Goal: Task Accomplishment & Management: Manage account settings

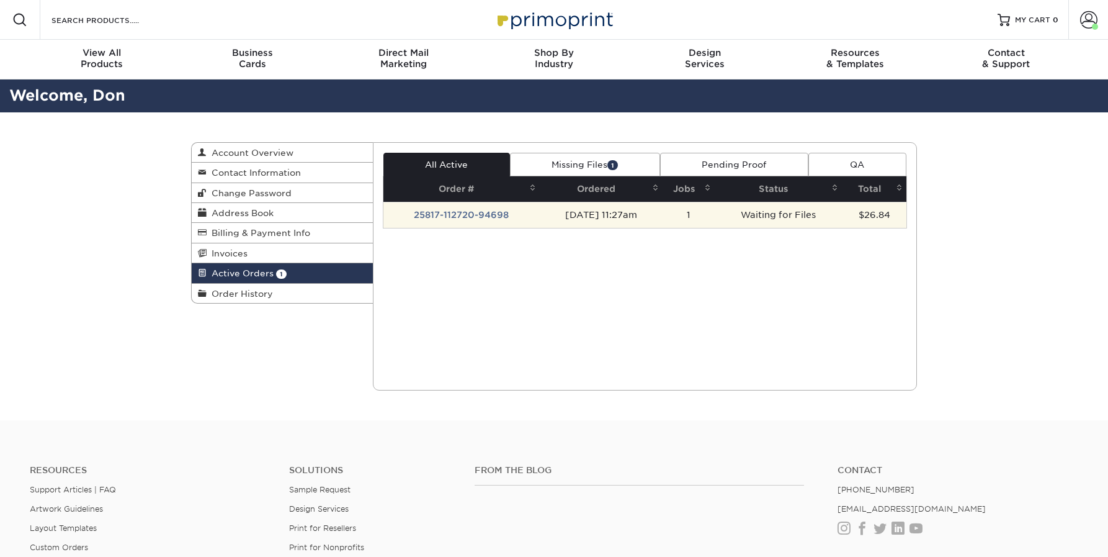
click at [455, 213] on td "25817-112720-94698" at bounding box center [462, 215] width 156 height 26
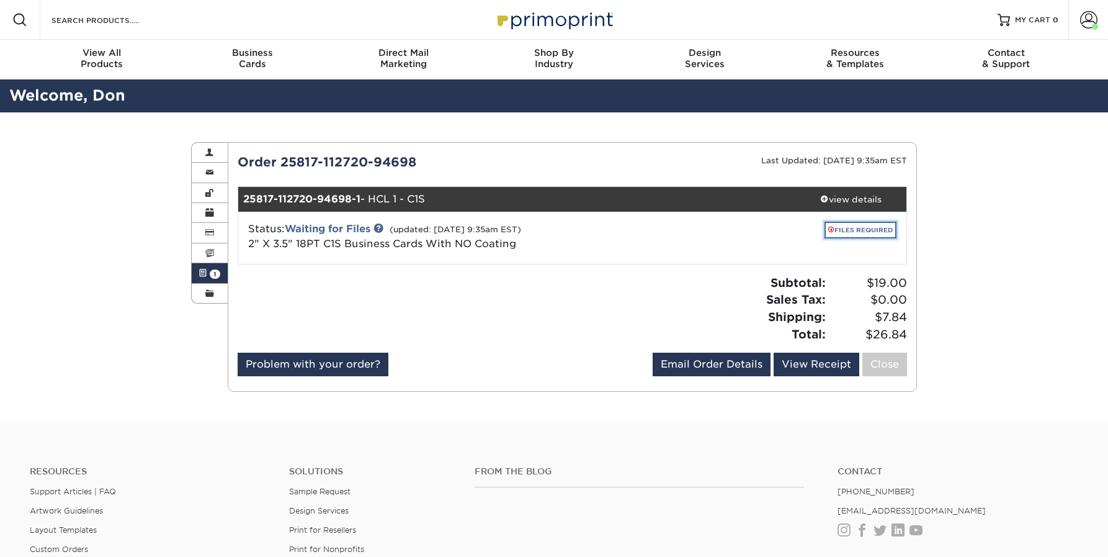
click at [863, 229] on link "FILES REQUIRED" at bounding box center [861, 230] width 72 height 17
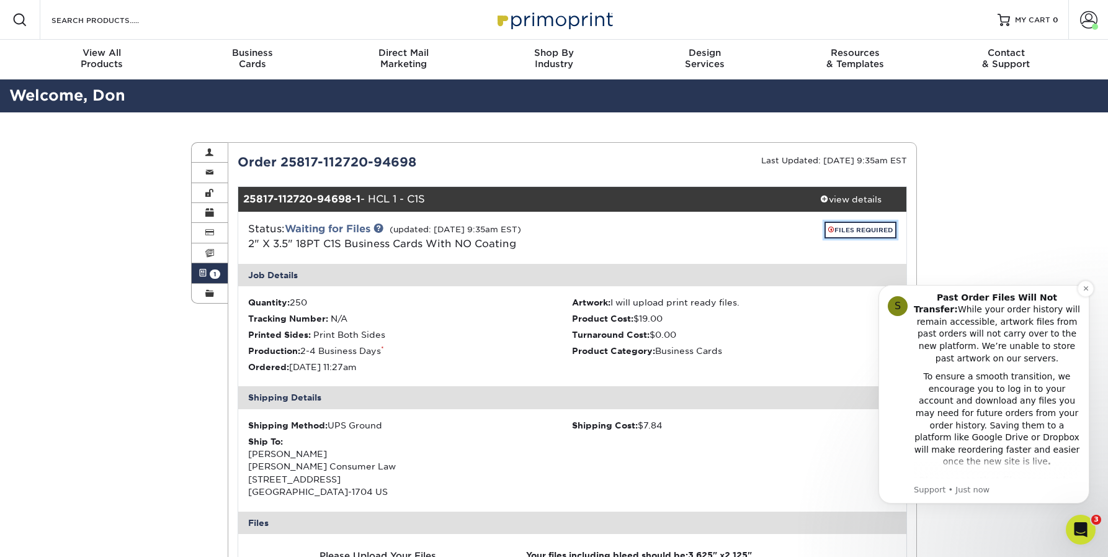
scroll to position [236, 0]
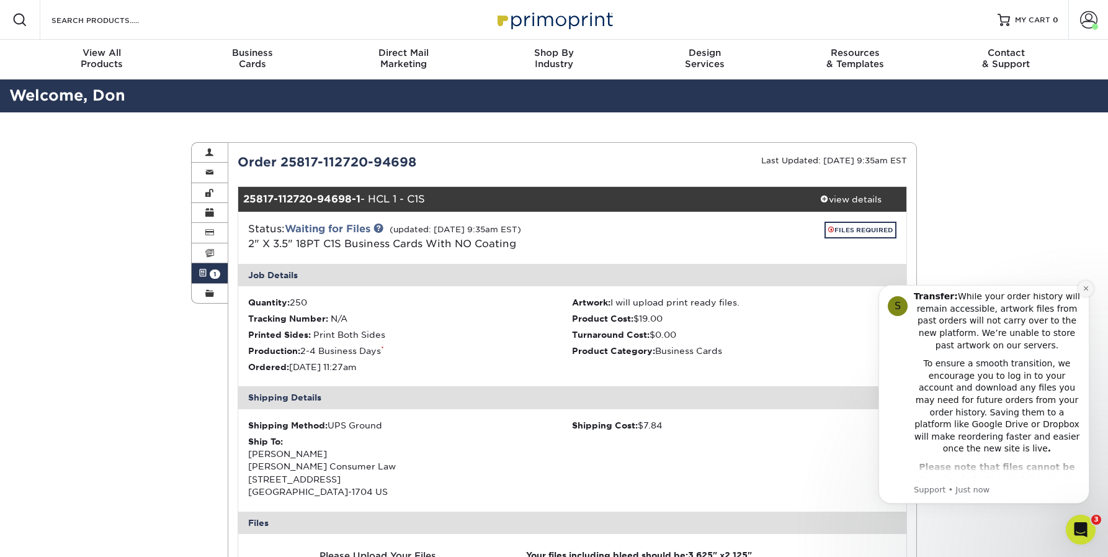
click at [1084, 289] on icon "Dismiss notification" at bounding box center [1086, 288] width 7 height 7
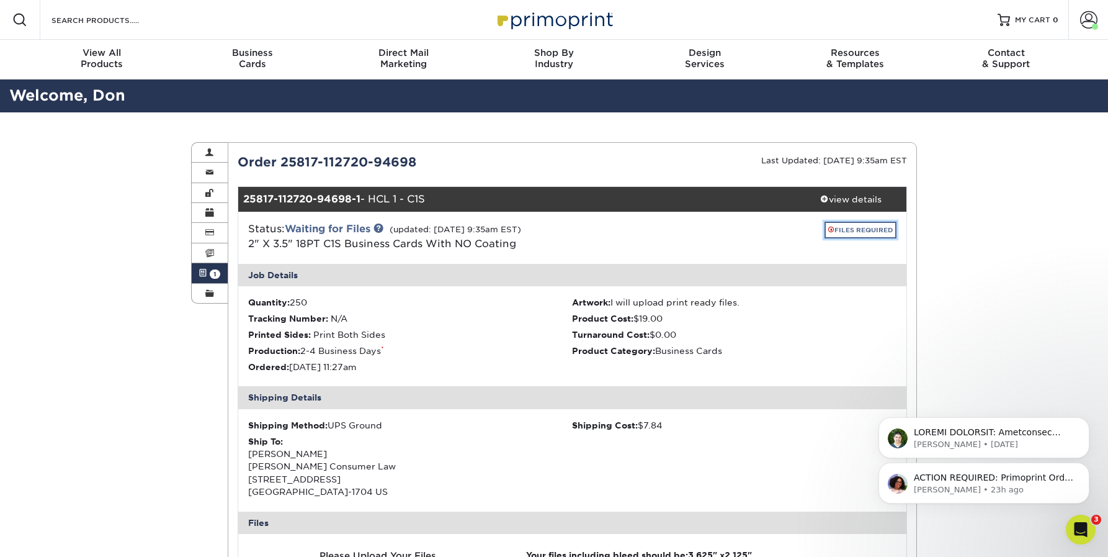
click at [857, 235] on link "FILES REQUIRED" at bounding box center [861, 230] width 72 height 17
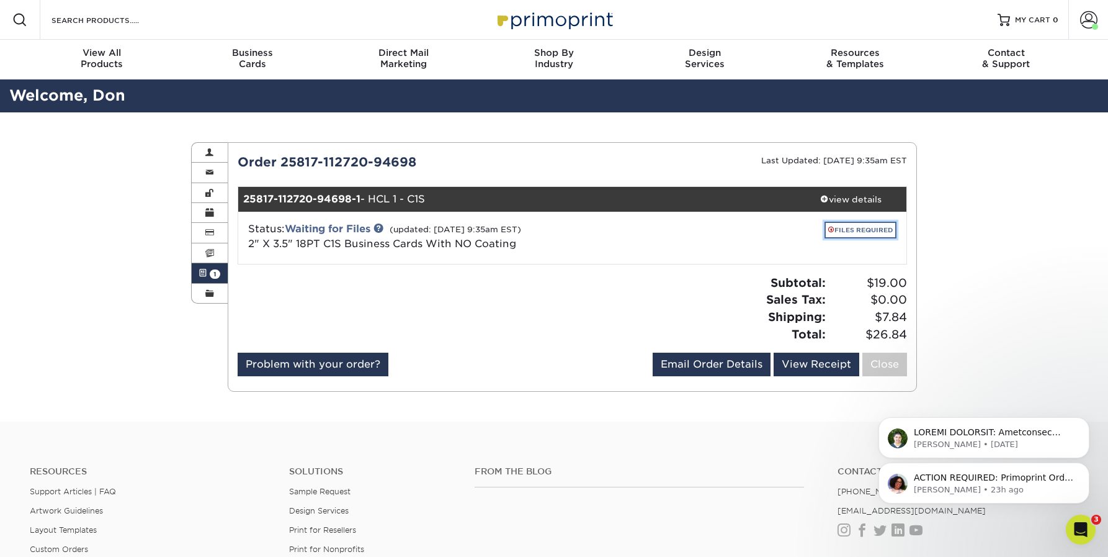
click at [858, 226] on link "FILES REQUIRED" at bounding box center [861, 230] width 72 height 17
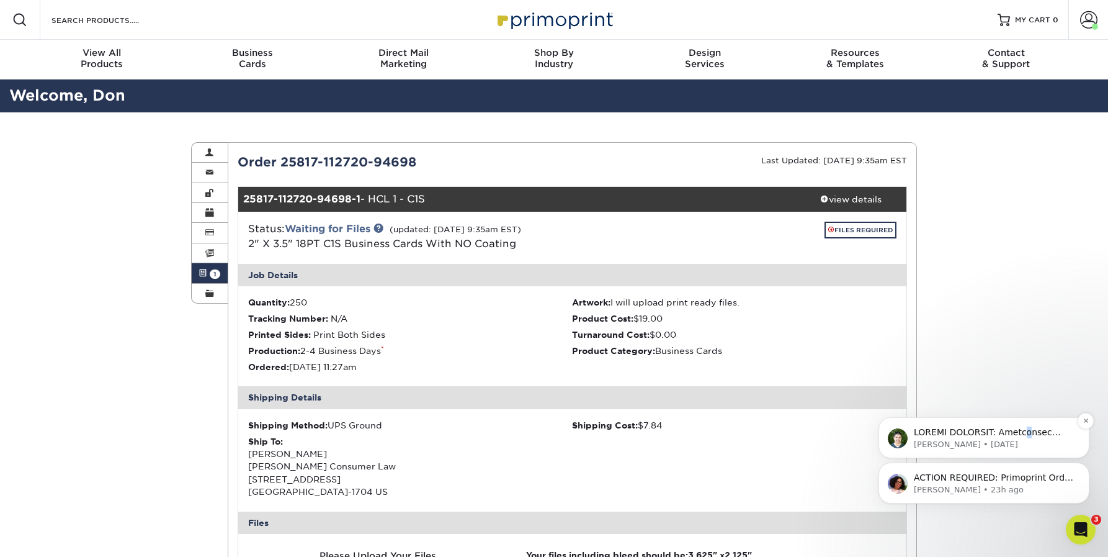
drag, startPoint x: 1018, startPoint y: 438, endPoint x: 1026, endPoint y: 432, distance: 9.8
click at [1026, 432] on p "Notification stack" at bounding box center [994, 432] width 160 height 12
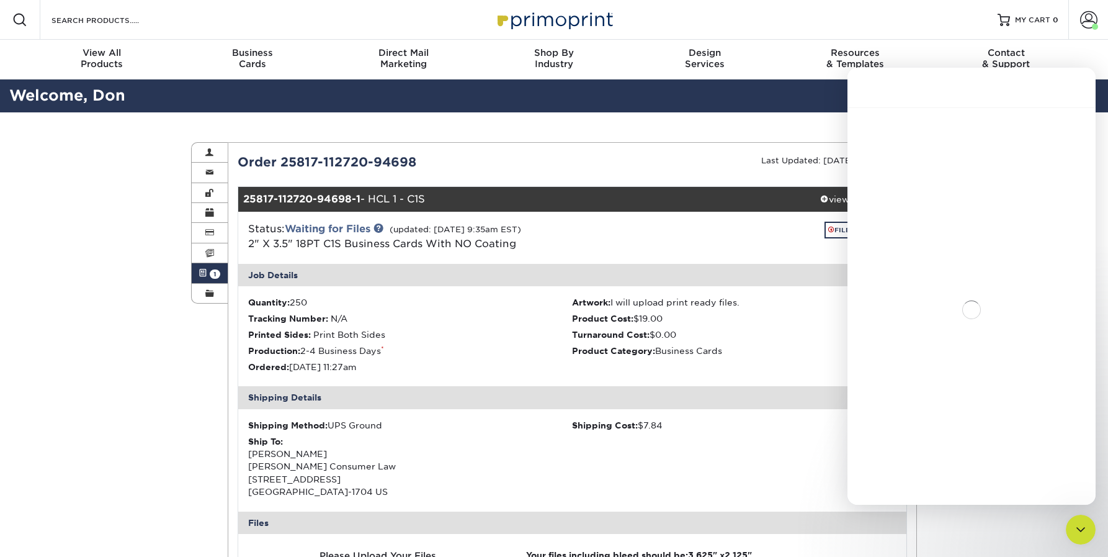
scroll to position [284, 0]
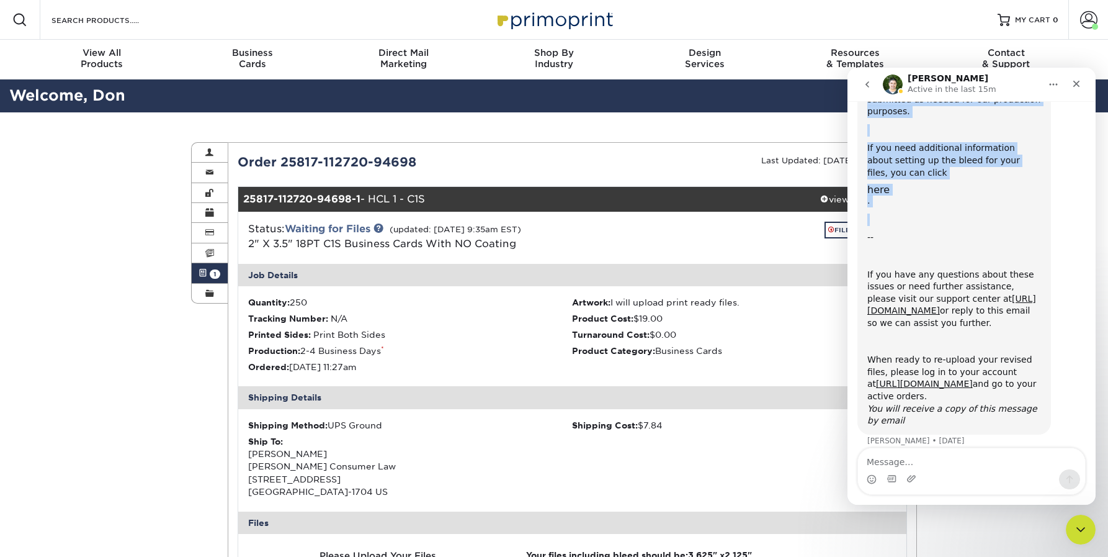
drag, startPoint x: 1087, startPoint y: 83, endPoint x: 1025, endPoint y: 209, distance: 141.3
click at [1034, 212] on div "[PERSON_NAME] Active in the last 15m Welcome to Primoprint. ACTION REQUIRED: Pr…" at bounding box center [972, 286] width 248 height 437
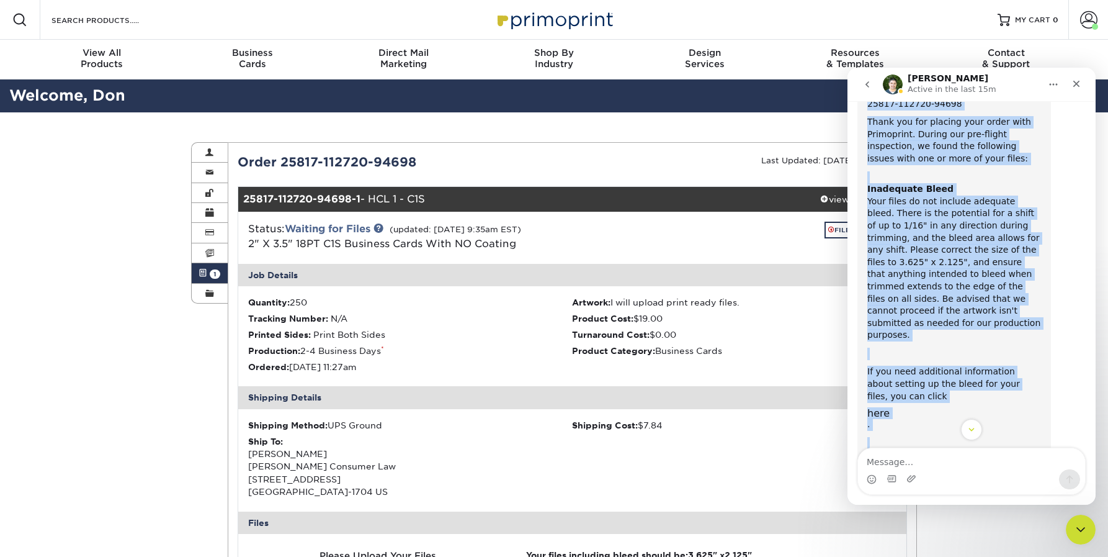
scroll to position [0, 0]
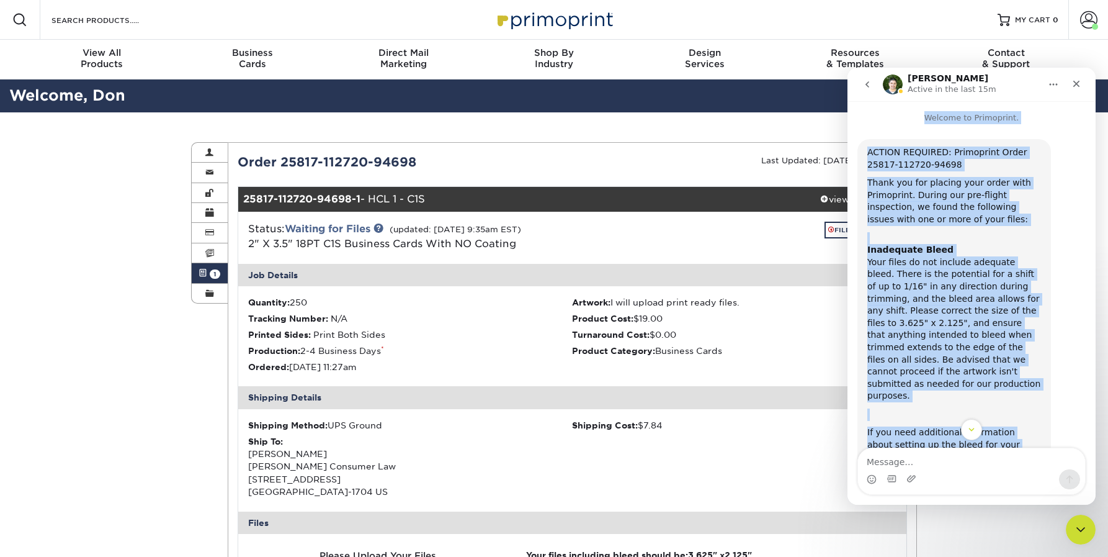
click at [974, 225] on div "Thank you for placing your order with Primoprint. During our pre-flight inspect…" at bounding box center [955, 201] width 174 height 48
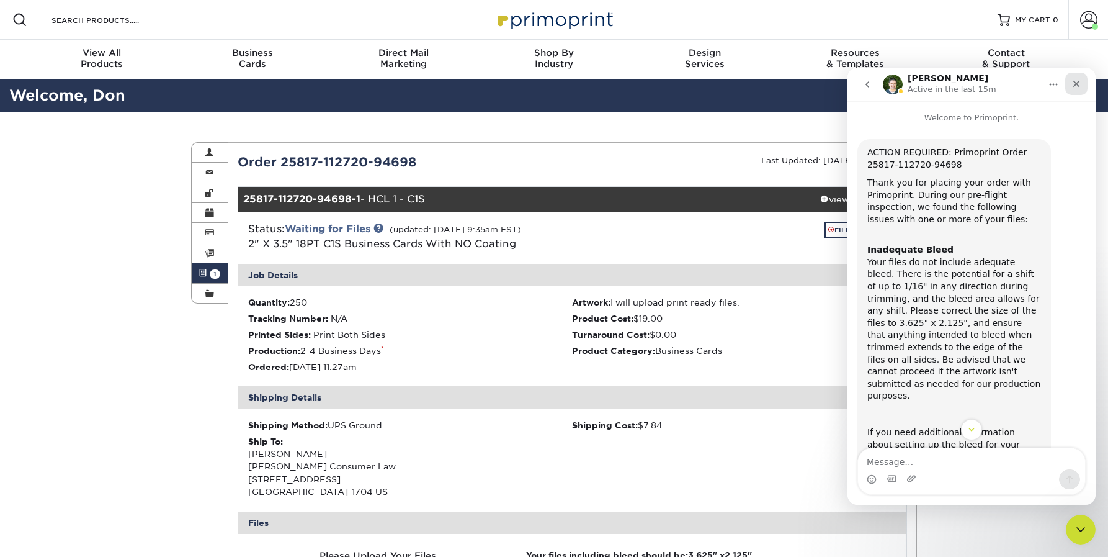
click at [1078, 83] on icon "Close" at bounding box center [1077, 84] width 7 height 7
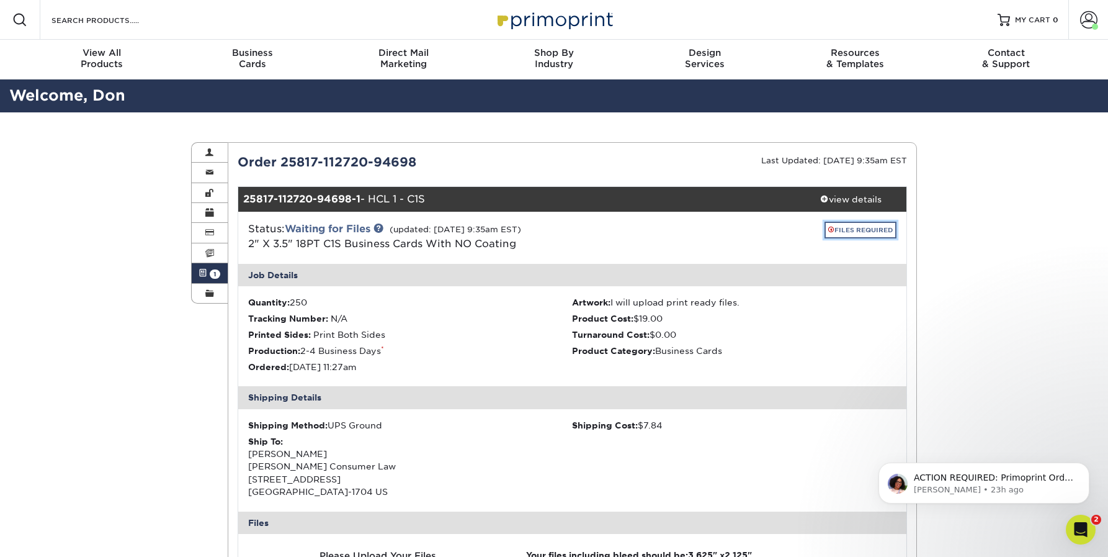
click at [864, 231] on link "FILES REQUIRED" at bounding box center [861, 230] width 72 height 17
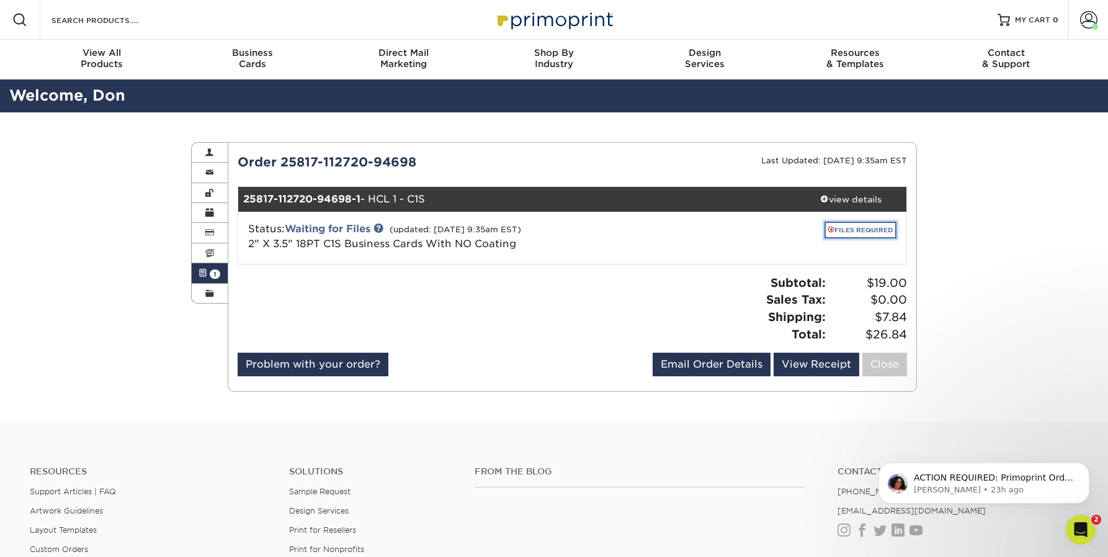
click at [863, 230] on link "FILES REQUIRED" at bounding box center [861, 230] width 72 height 17
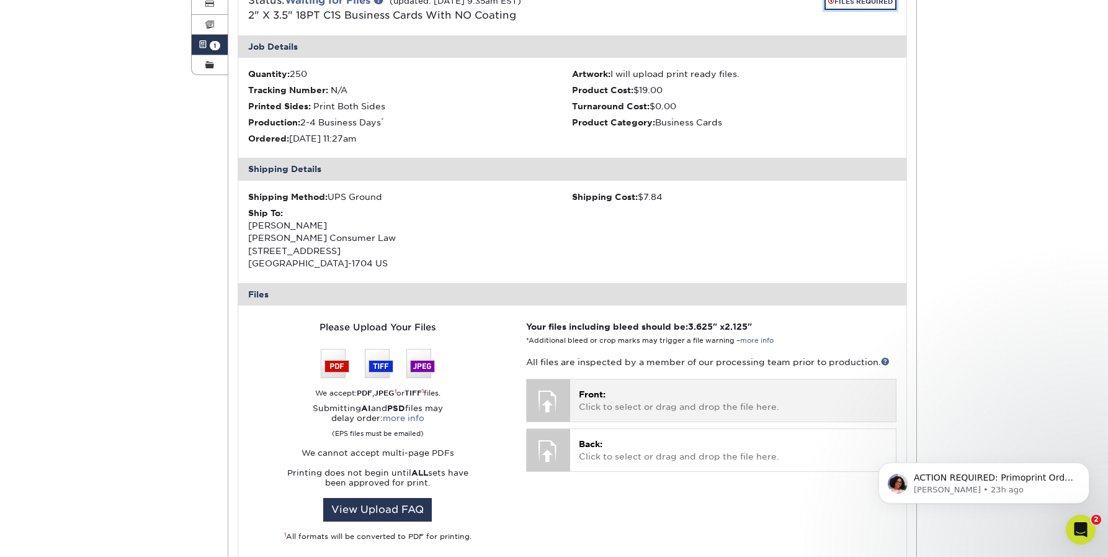
scroll to position [338, 0]
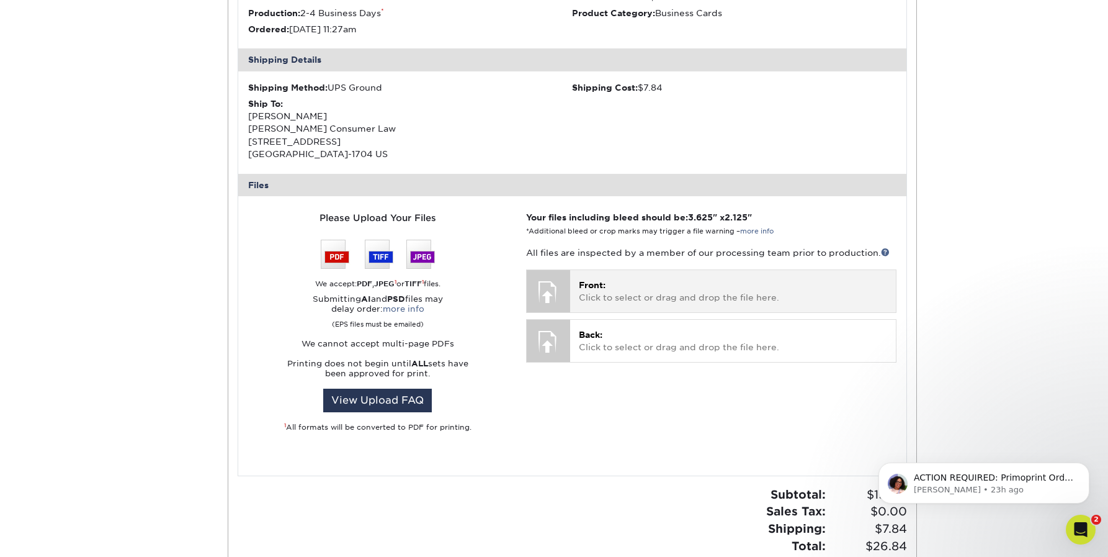
click at [681, 289] on p "Front: Click to select or drag and drop the file here." at bounding box center [733, 291] width 308 height 25
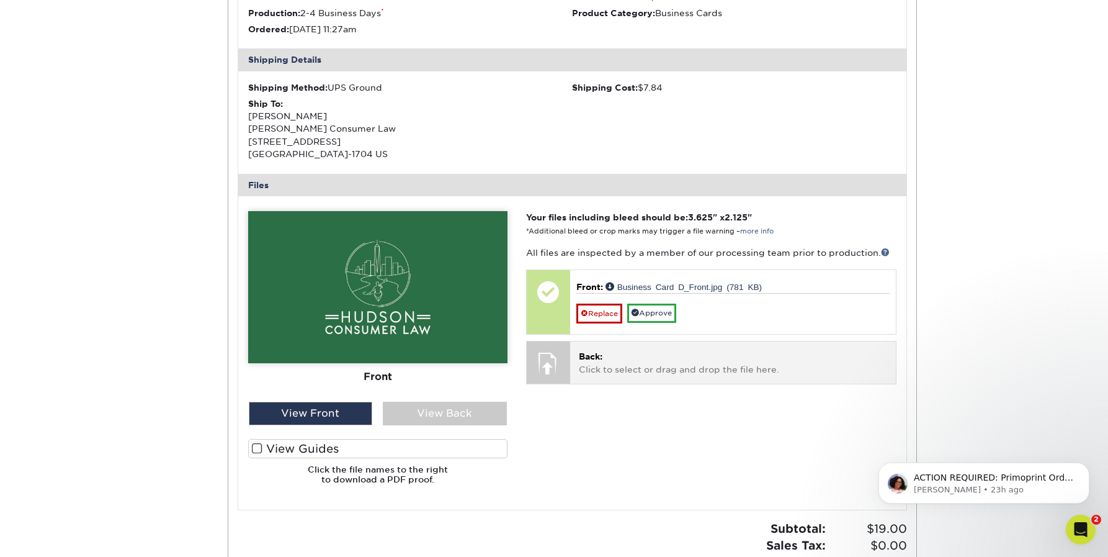
click at [685, 361] on p "Back: Click to select or drag and drop the file here." at bounding box center [733, 362] width 308 height 25
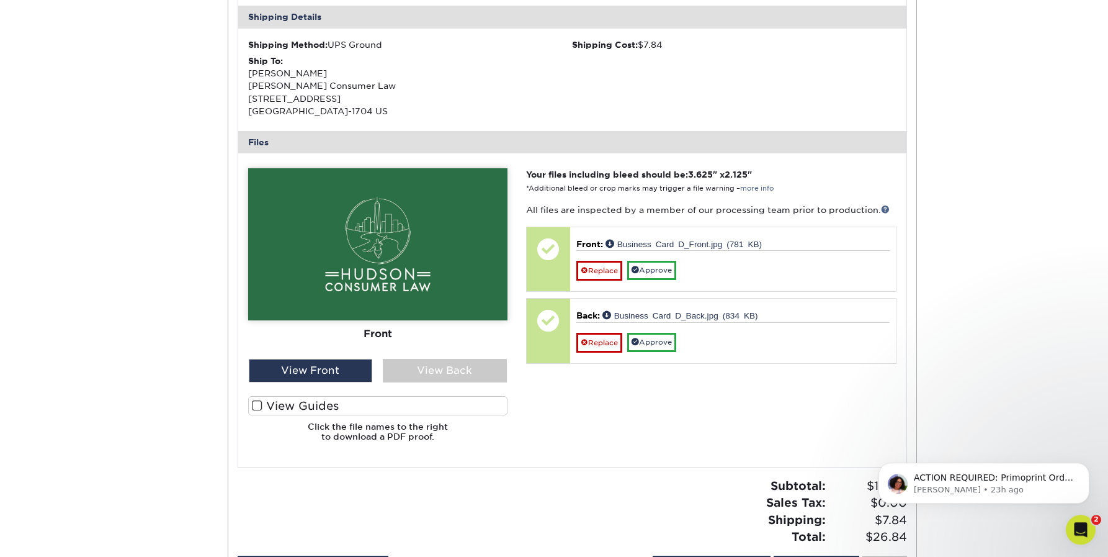
scroll to position [397, 0]
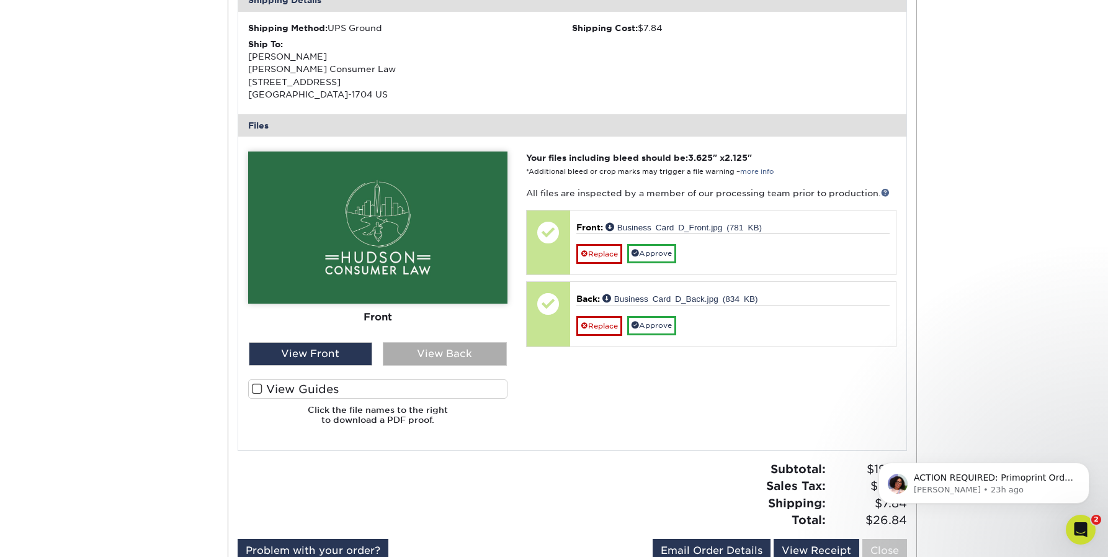
click at [440, 347] on div "View Back" at bounding box center [445, 354] width 124 height 24
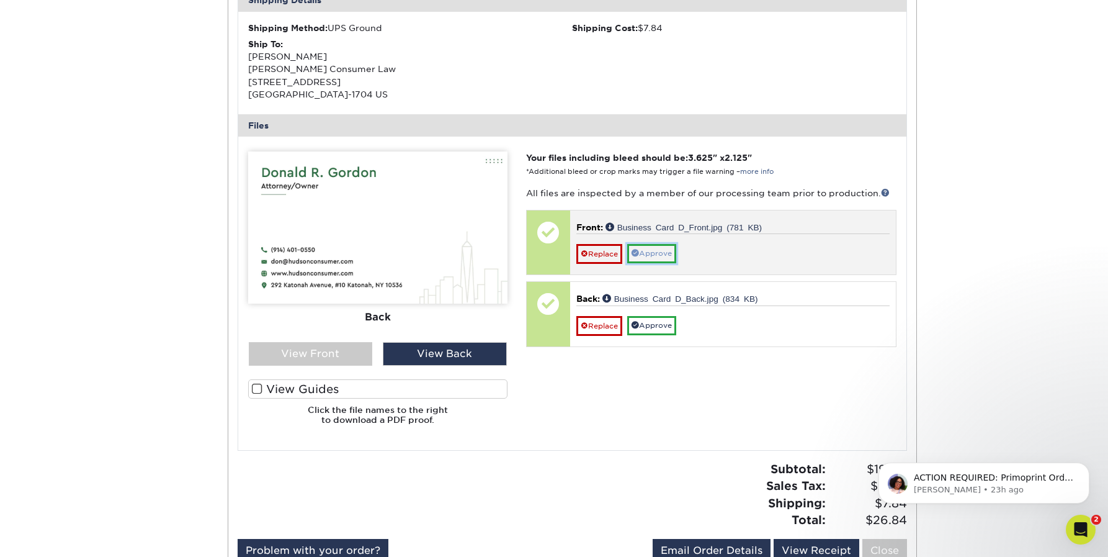
click at [650, 254] on link "Approve" at bounding box center [651, 253] width 49 height 19
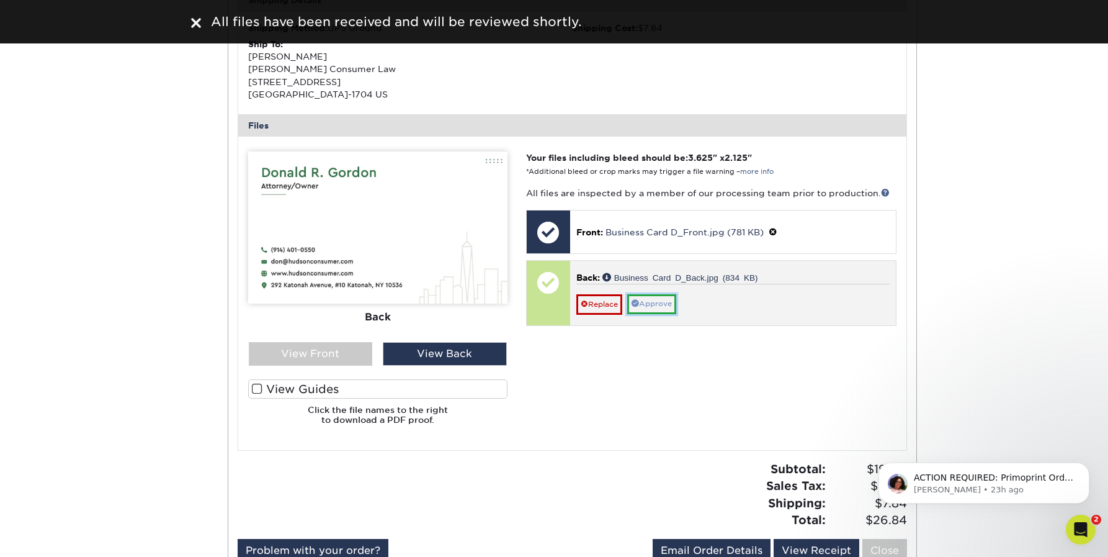
click at [650, 302] on link "Approve" at bounding box center [651, 303] width 49 height 19
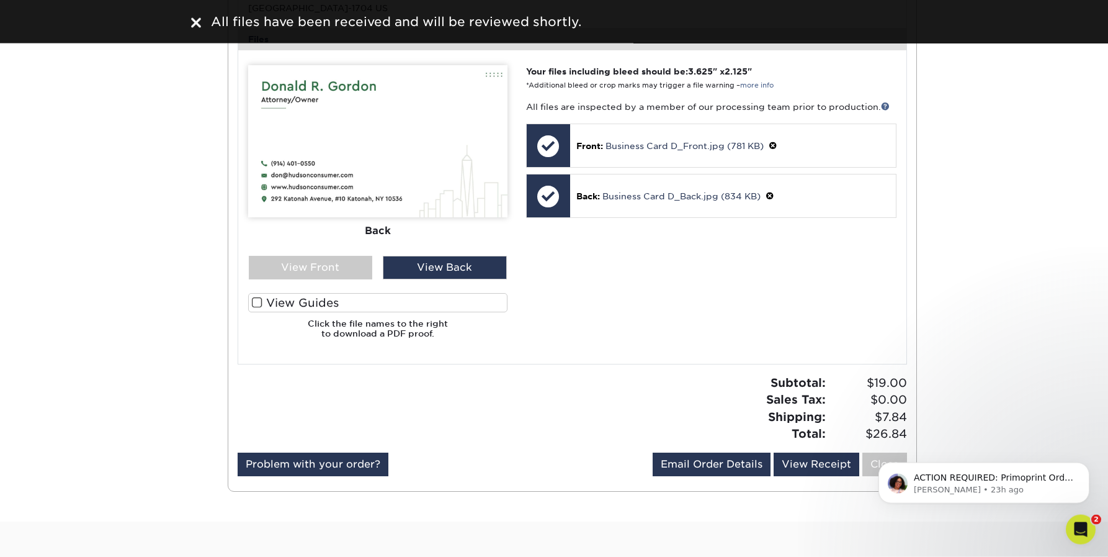
scroll to position [487, 0]
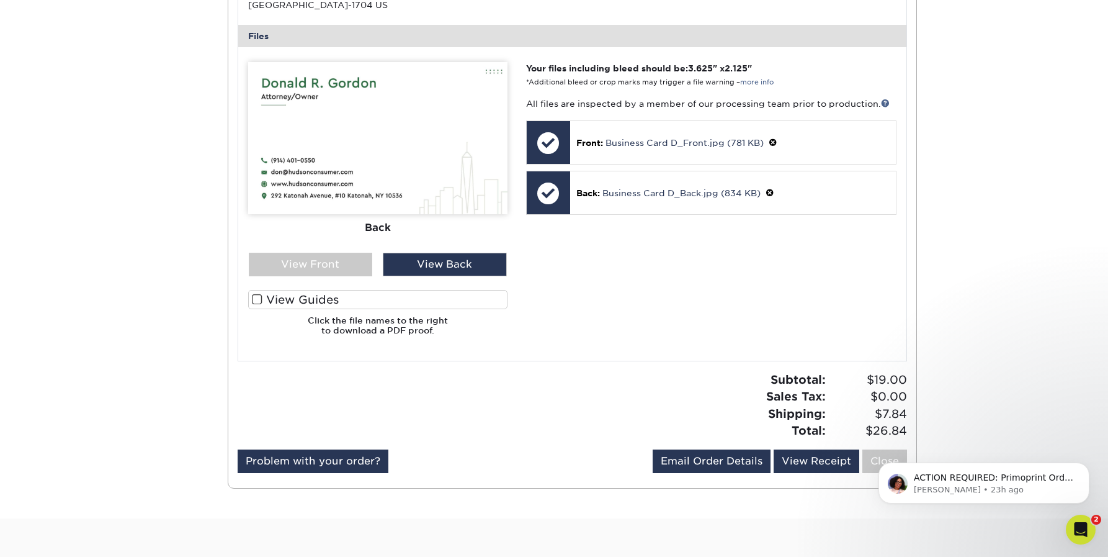
click at [256, 300] on span at bounding box center [257, 300] width 11 height 12
click at [0, 0] on input "View Guides" at bounding box center [0, 0] width 0 height 0
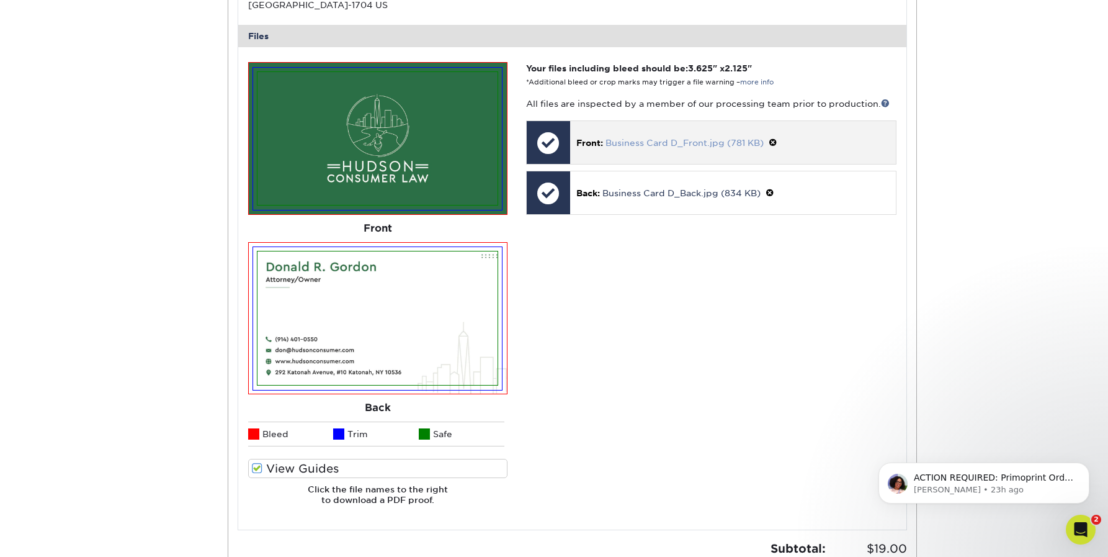
click at [652, 140] on link "Business Card D_Front.jpg (781 KB)" at bounding box center [685, 143] width 158 height 10
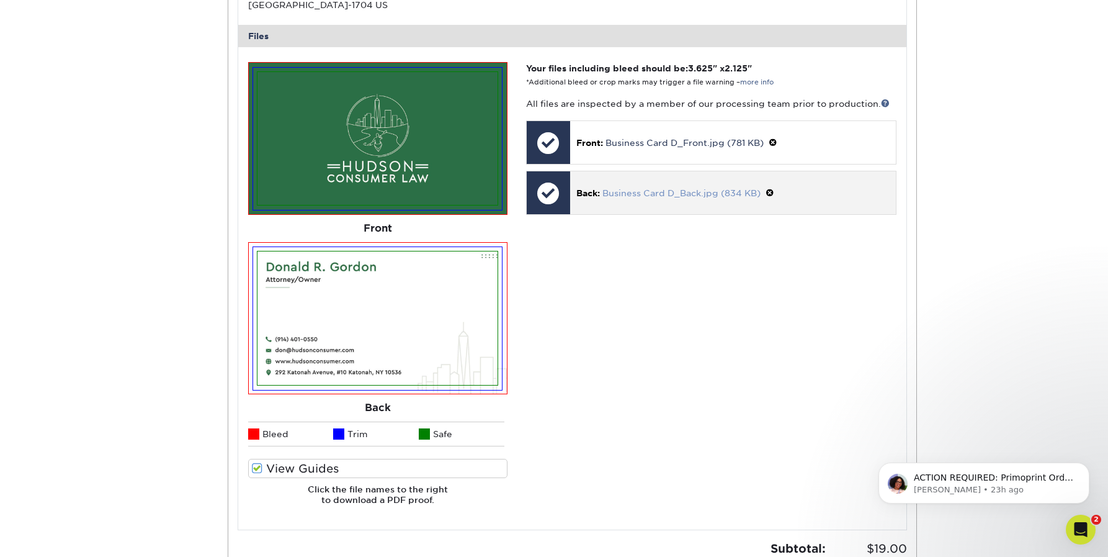
click at [671, 189] on link "Business Card D_Back.jpg (834 KB)" at bounding box center [682, 193] width 158 height 10
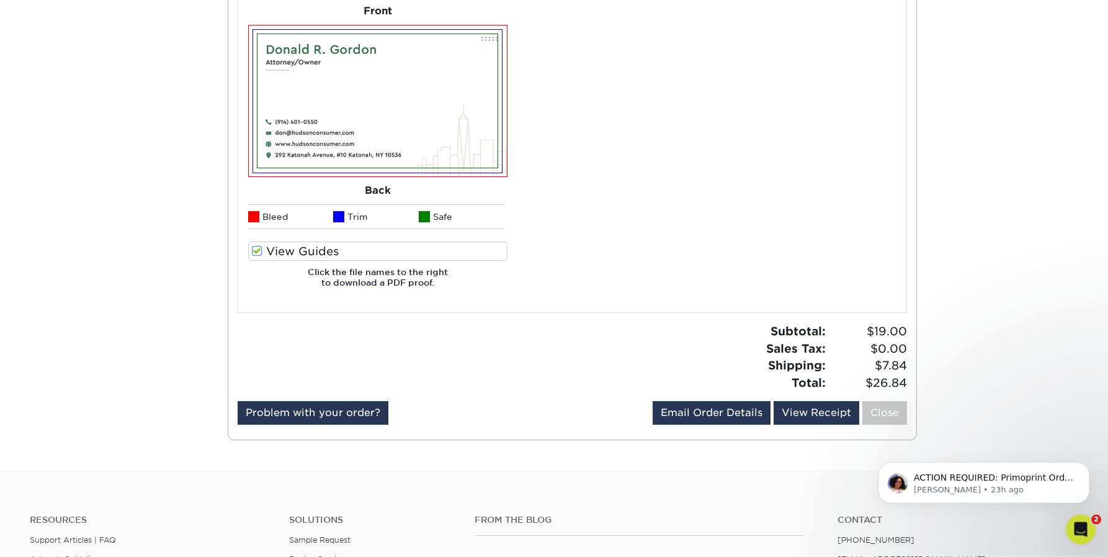
scroll to position [715, 0]
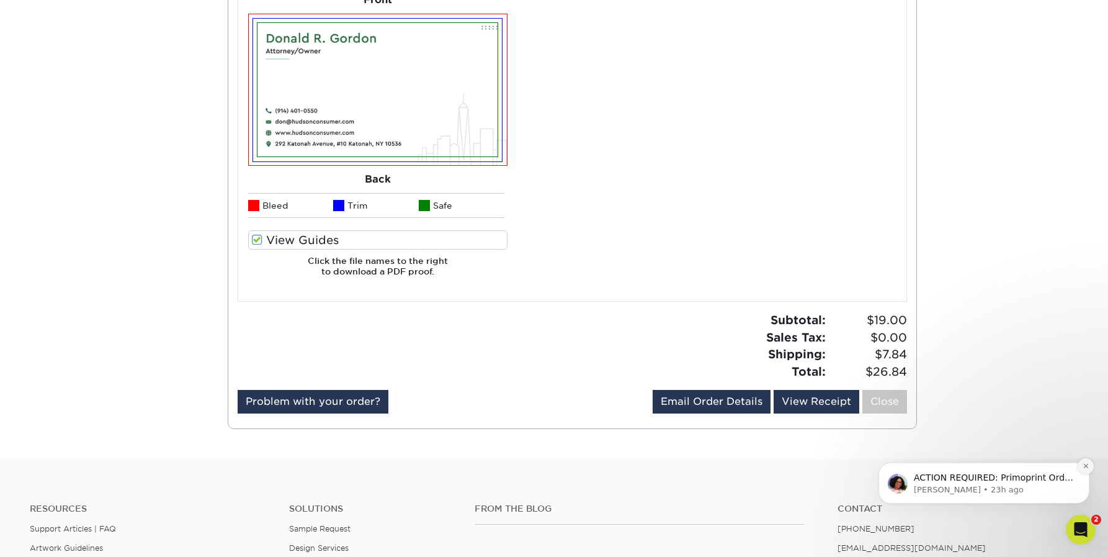
click at [1087, 464] on icon "Dismiss notification" at bounding box center [1086, 465] width 7 height 7
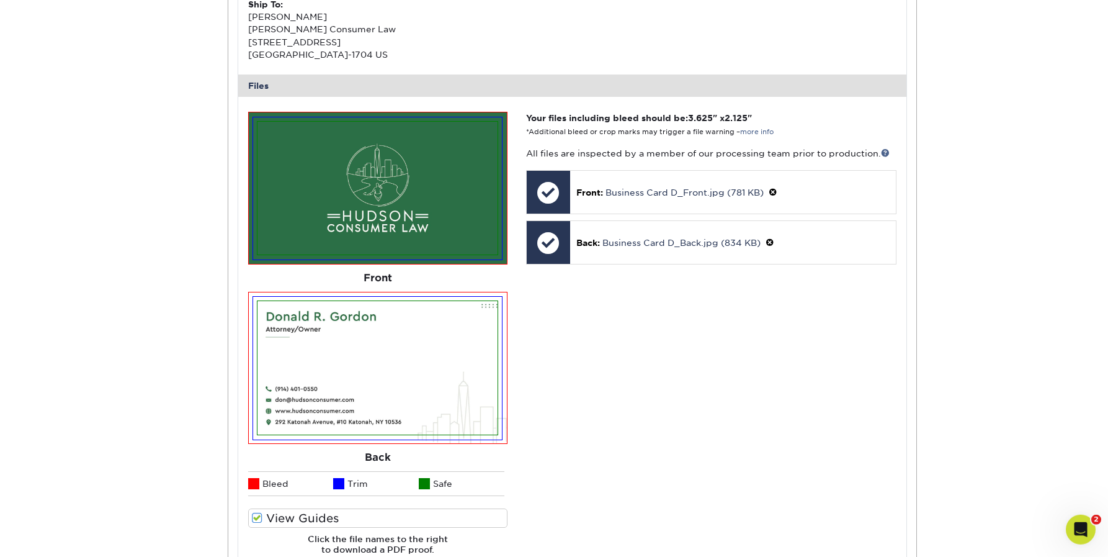
scroll to position [487, 0]
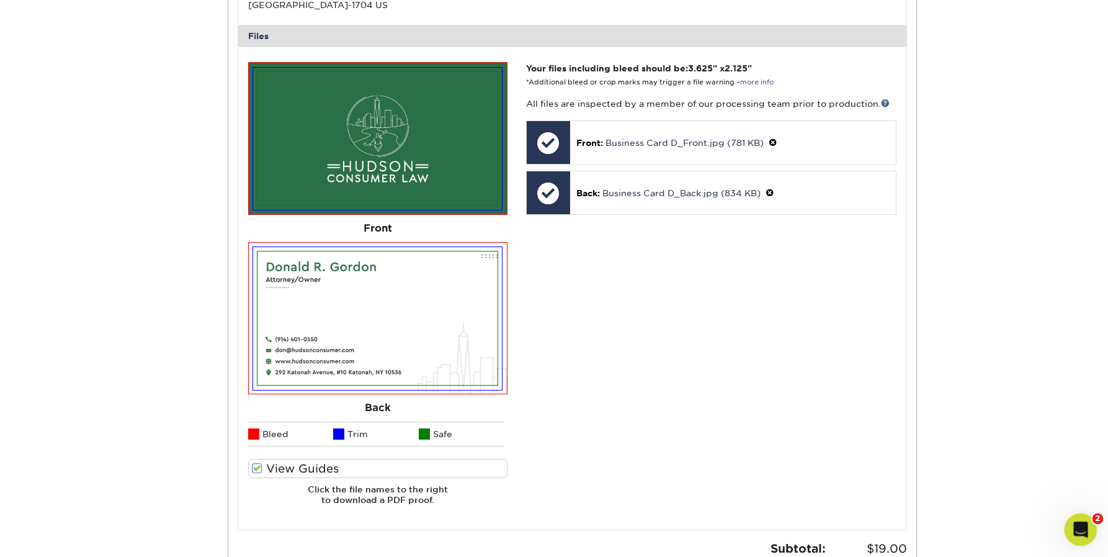
click at [1085, 528] on icon "Open Intercom Messenger" at bounding box center [1079, 528] width 20 height 20
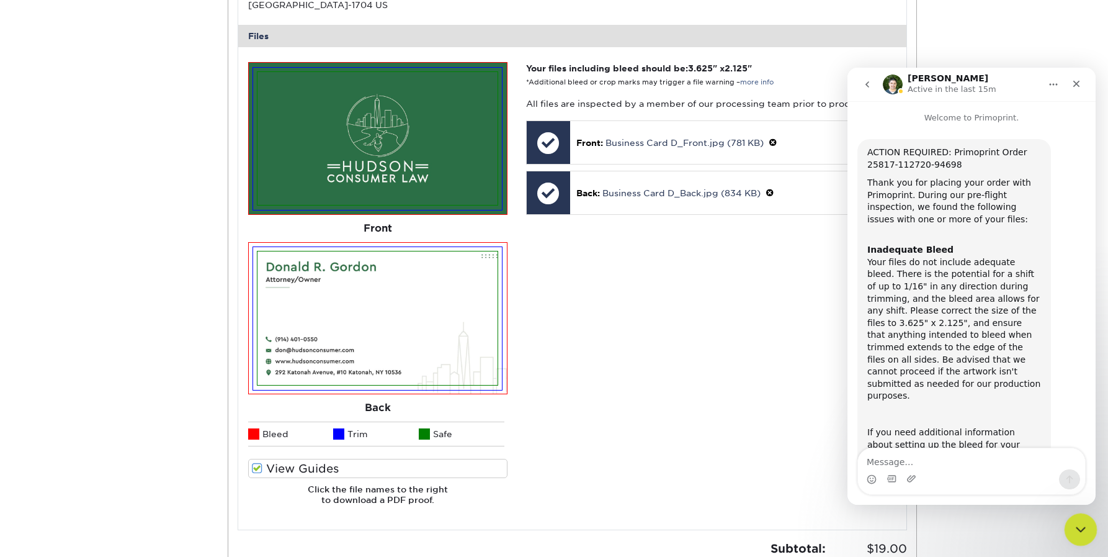
scroll to position [284, 0]
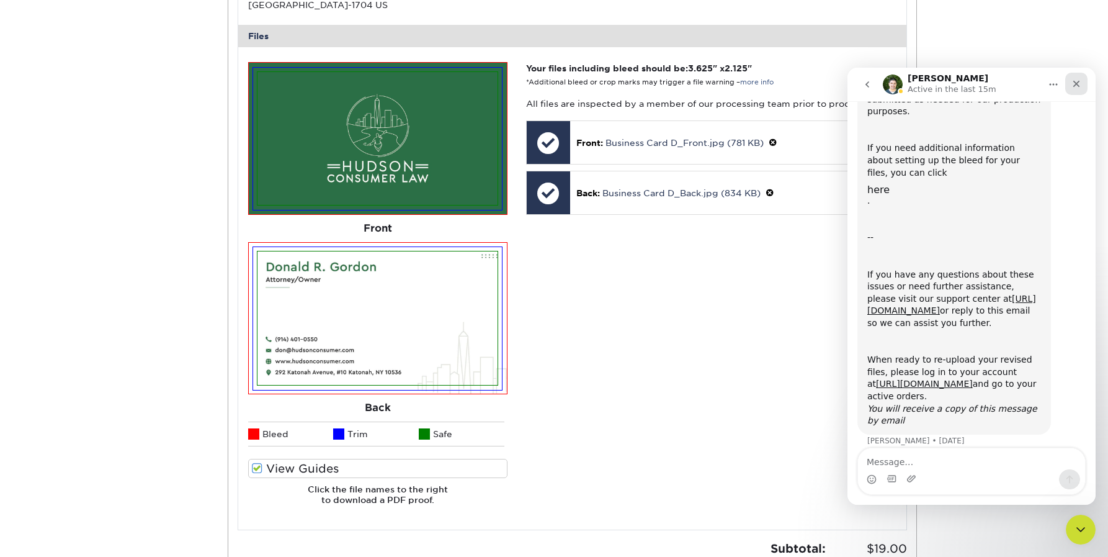
click at [1080, 81] on icon "Close" at bounding box center [1077, 84] width 7 height 7
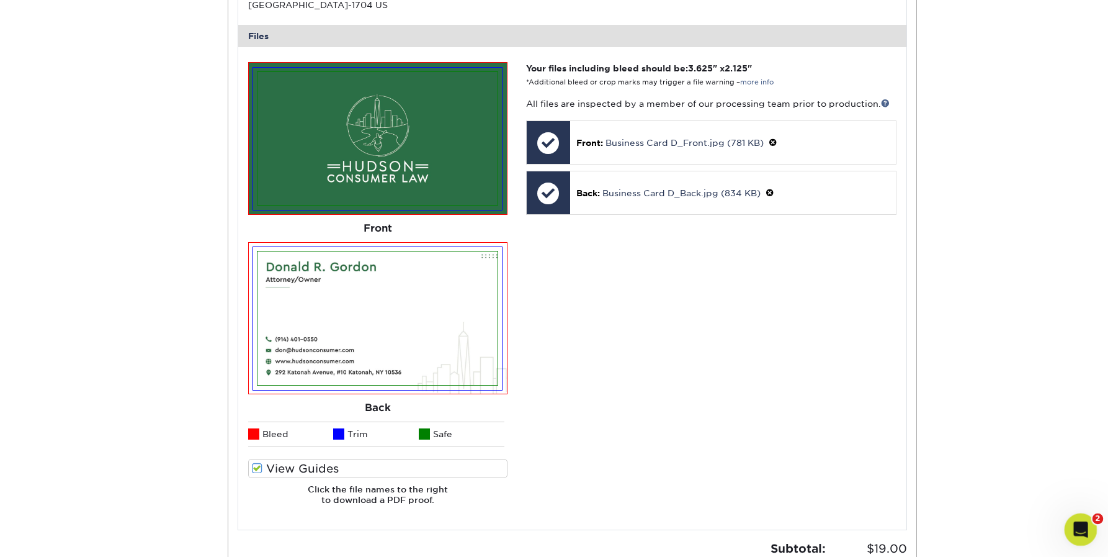
click at [1076, 522] on icon "Open Intercom Messenger" at bounding box center [1079, 528] width 20 height 20
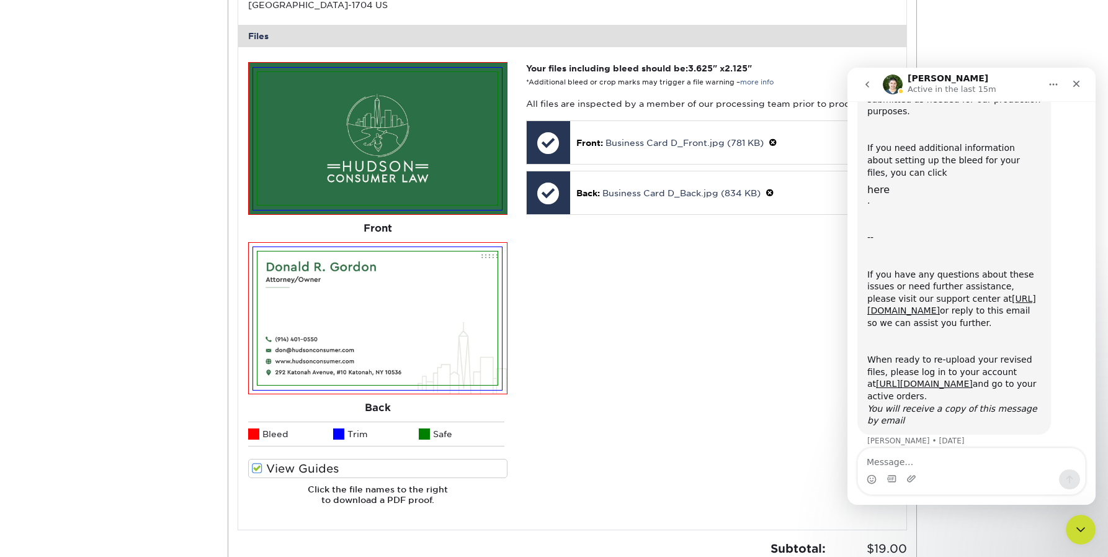
click at [869, 81] on icon "go back" at bounding box center [868, 84] width 10 height 10
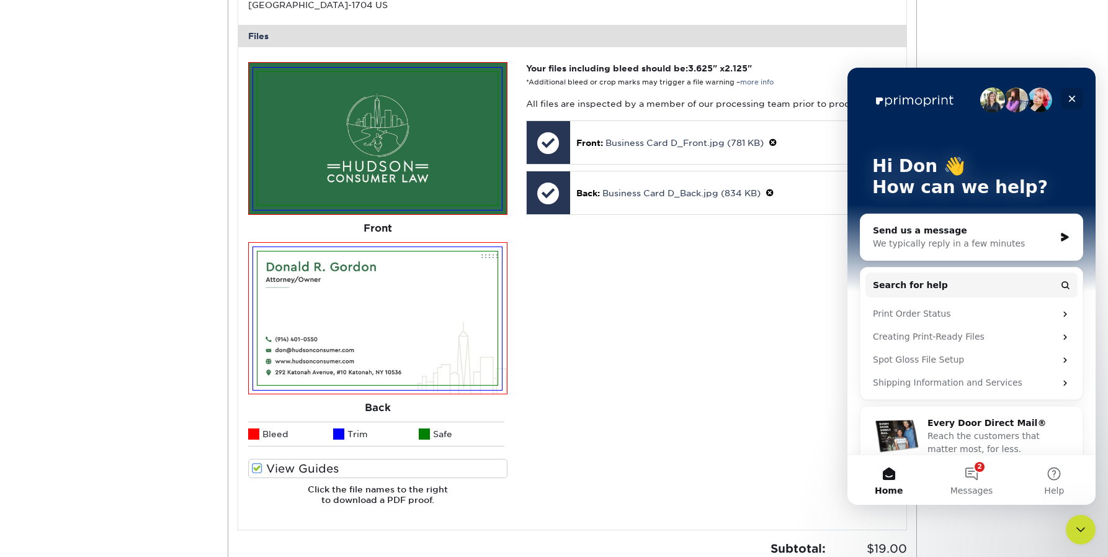
drag, startPoint x: 1072, startPoint y: 96, endPoint x: 1919, endPoint y: 164, distance: 850.4
click at [1072, 96] on icon "Close" at bounding box center [1072, 99] width 10 height 10
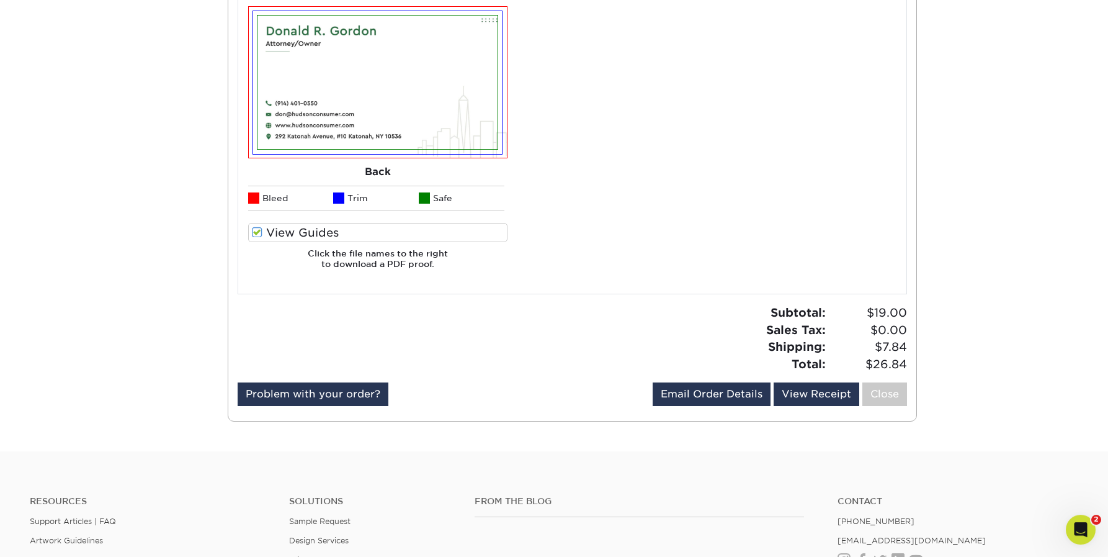
scroll to position [784, 0]
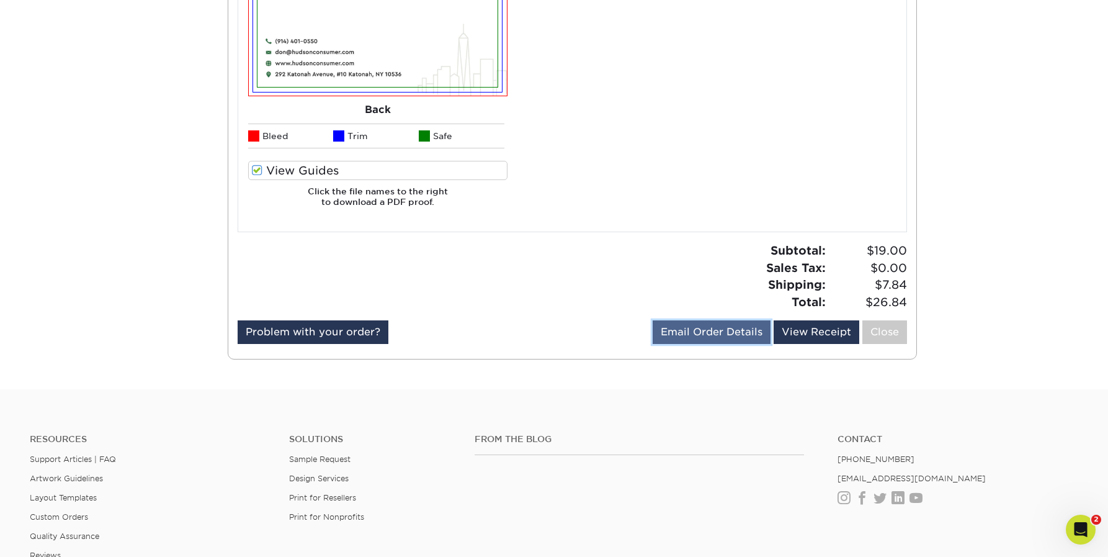
click at [724, 334] on link "Email Order Details" at bounding box center [712, 332] width 118 height 24
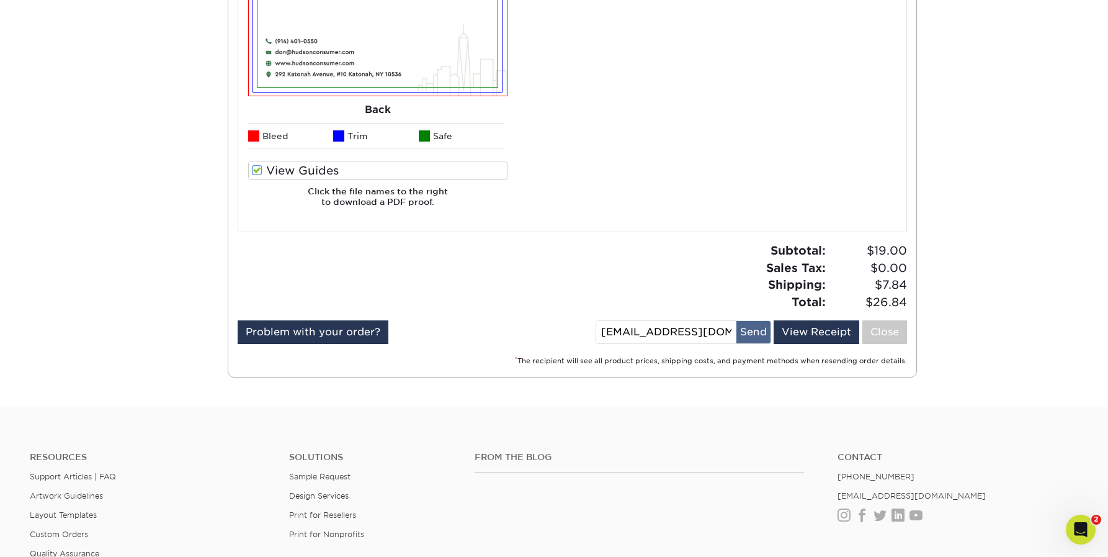
click at [761, 333] on button "Send" at bounding box center [754, 332] width 34 height 22
click at [823, 331] on link "View Receipt" at bounding box center [817, 332] width 86 height 24
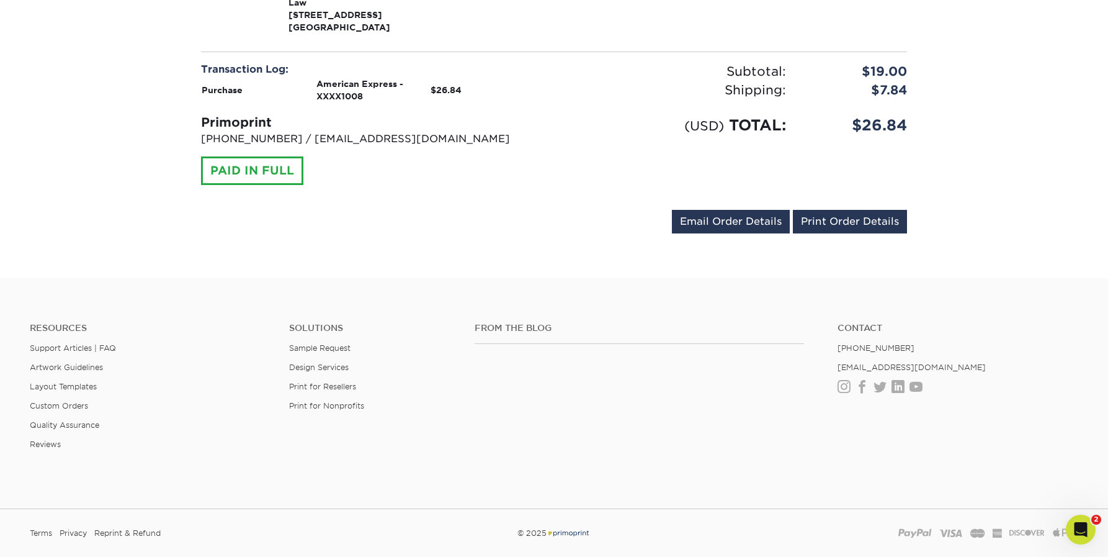
scroll to position [420, 0]
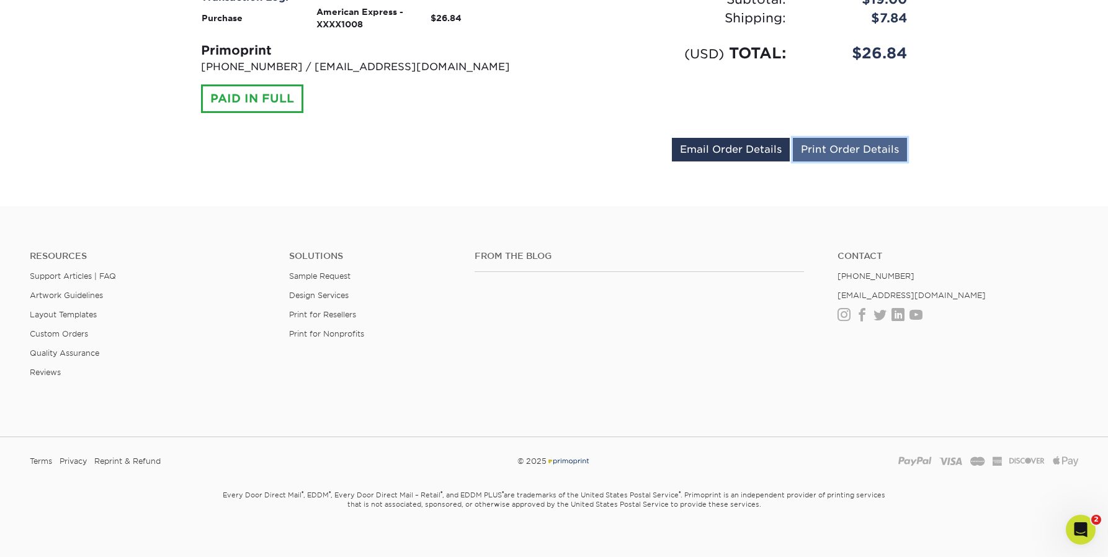
click at [836, 138] on link "Print Order Details" at bounding box center [850, 150] width 114 height 24
drag, startPoint x: 105, startPoint y: 136, endPoint x: 56, endPoint y: 145, distance: 49.8
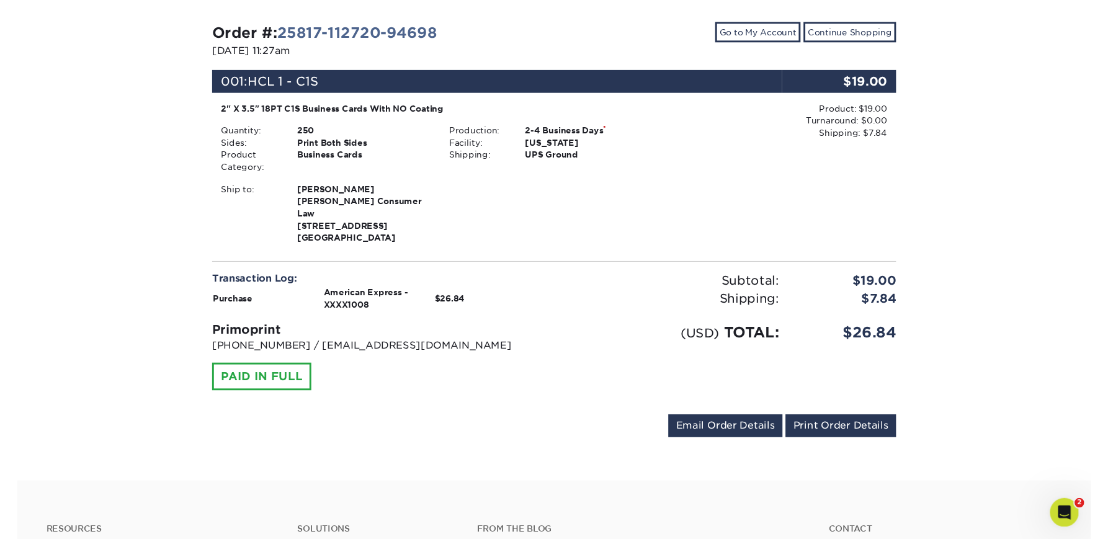
scroll to position [0, 0]
